Goal: Find specific page/section: Find specific page/section

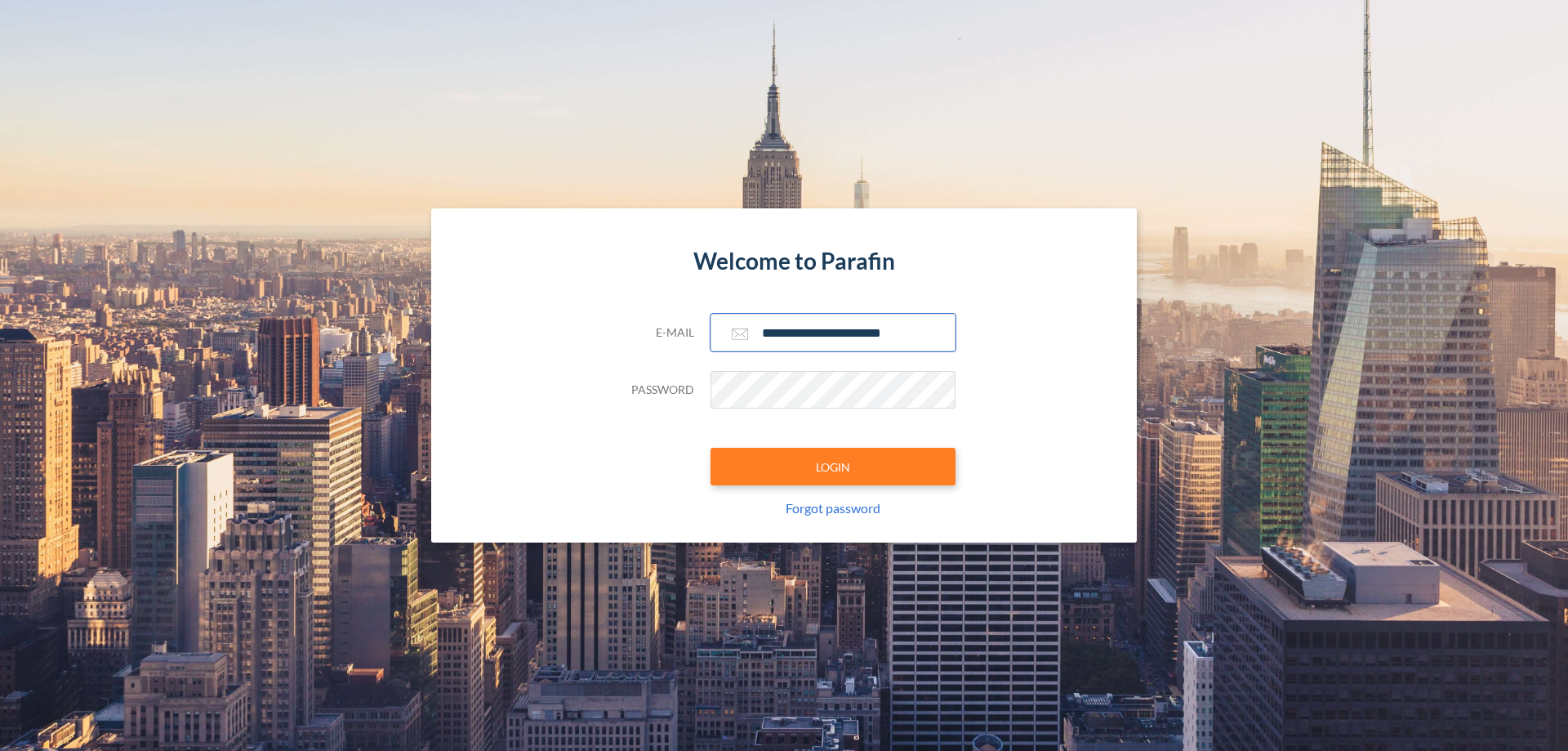
type input "**********"
click at [833, 466] on button "LOGIN" at bounding box center [833, 466] width 245 height 37
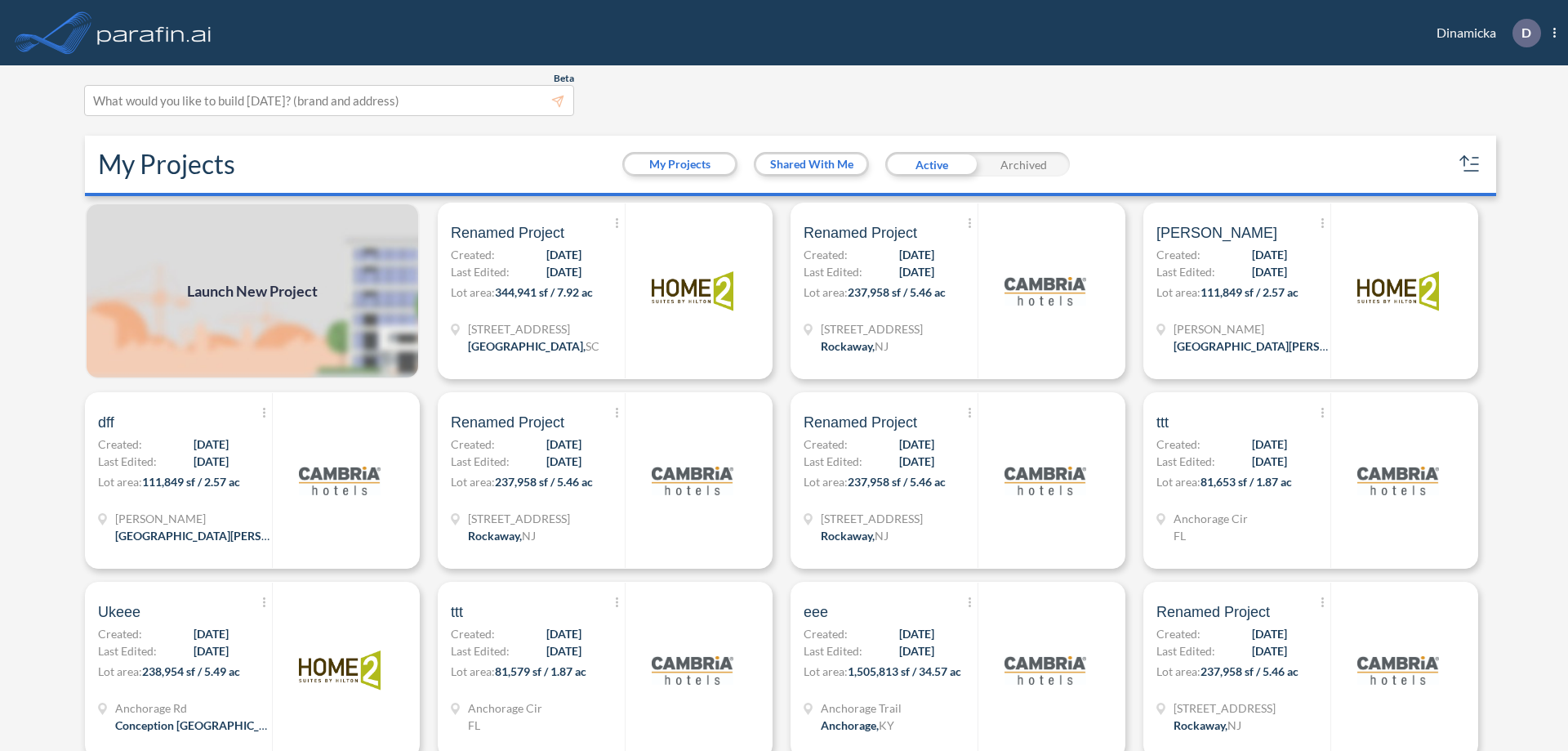
scroll to position [4, 0]
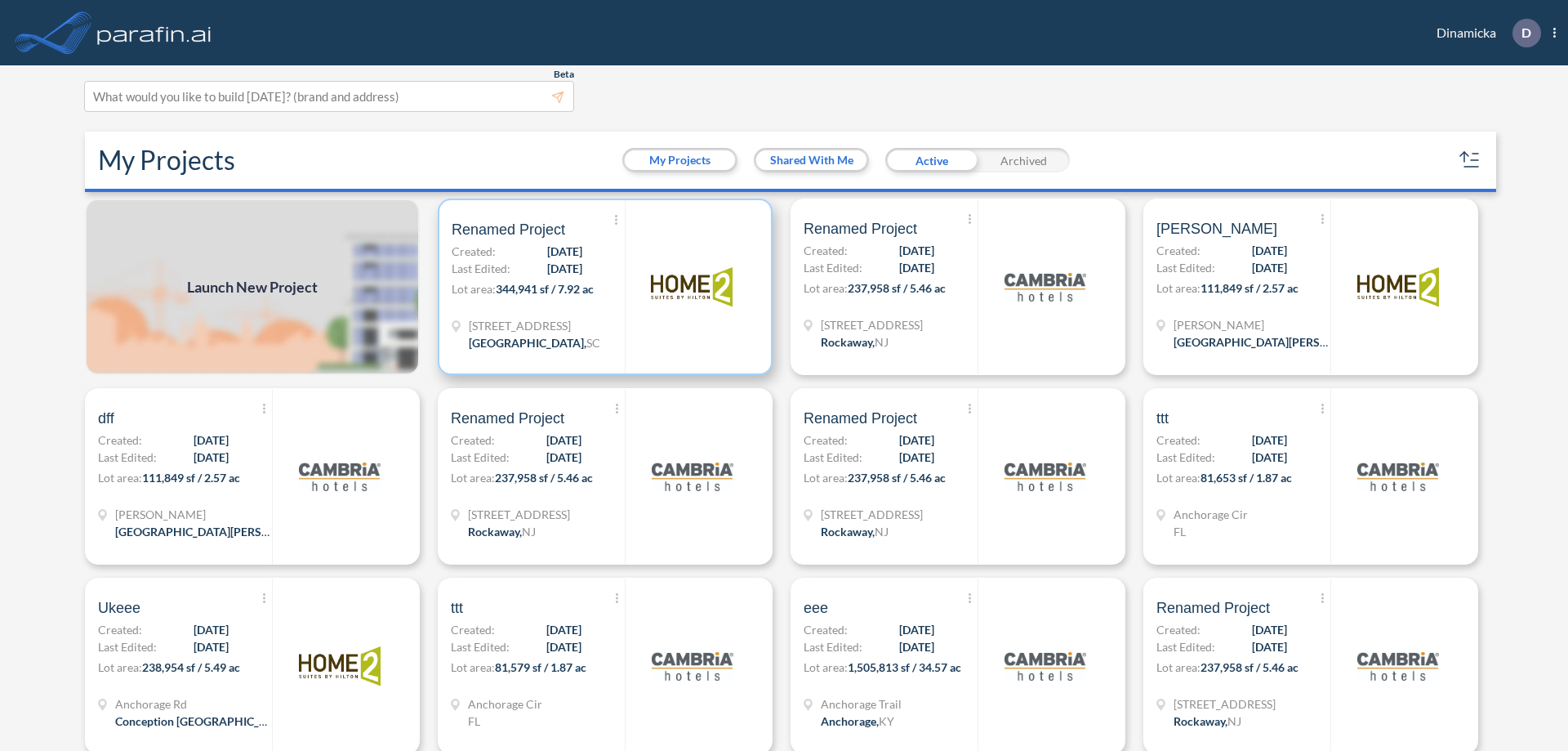
click at [602, 287] on p "Lot area: 344,941 sf / 7.92 ac" at bounding box center [538, 292] width 173 height 24
